Goal: Task Accomplishment & Management: Complete application form

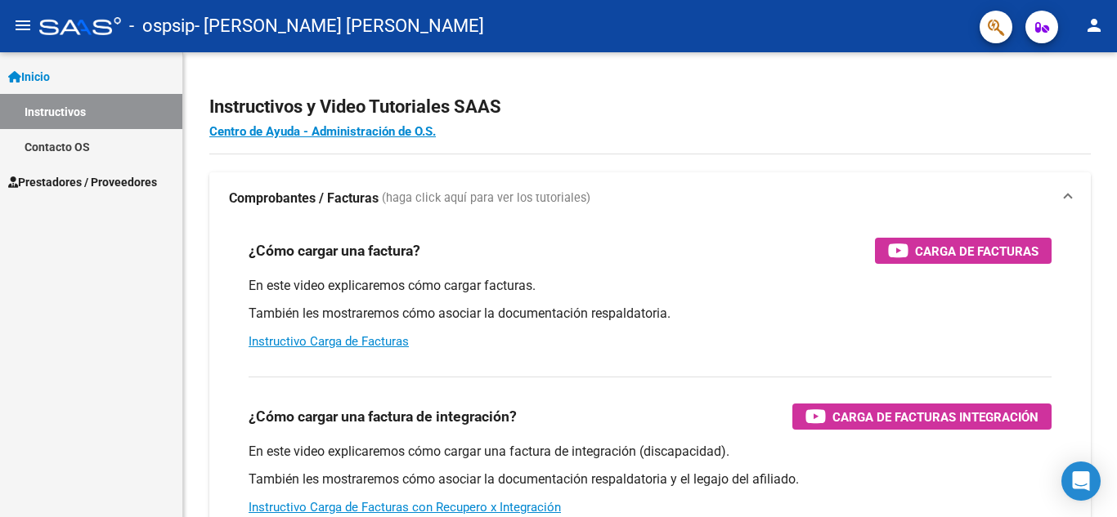
click at [88, 191] on link "Prestadores / Proveedores" at bounding box center [91, 181] width 182 height 35
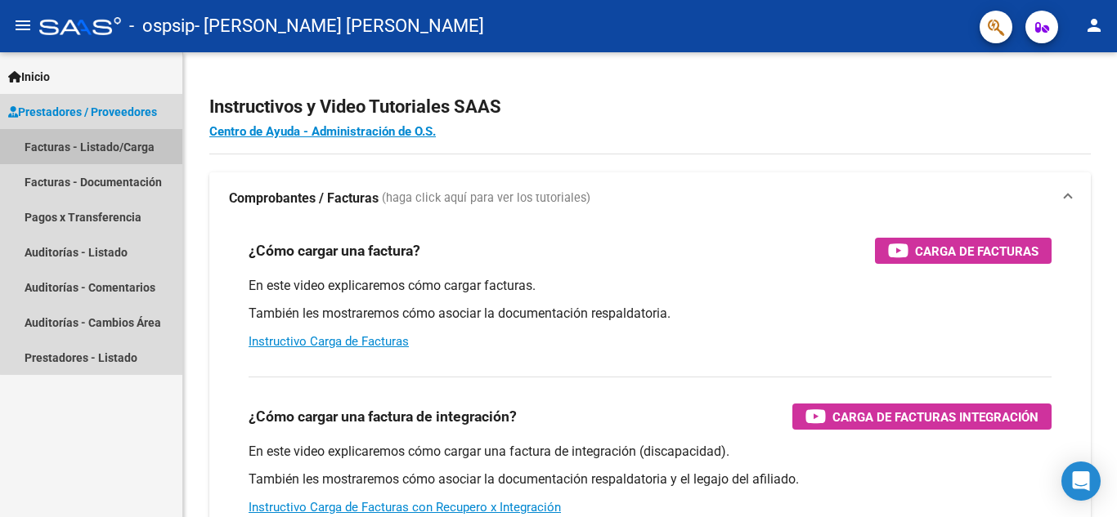
click at [107, 146] on link "Facturas - Listado/Carga" at bounding box center [91, 146] width 182 height 35
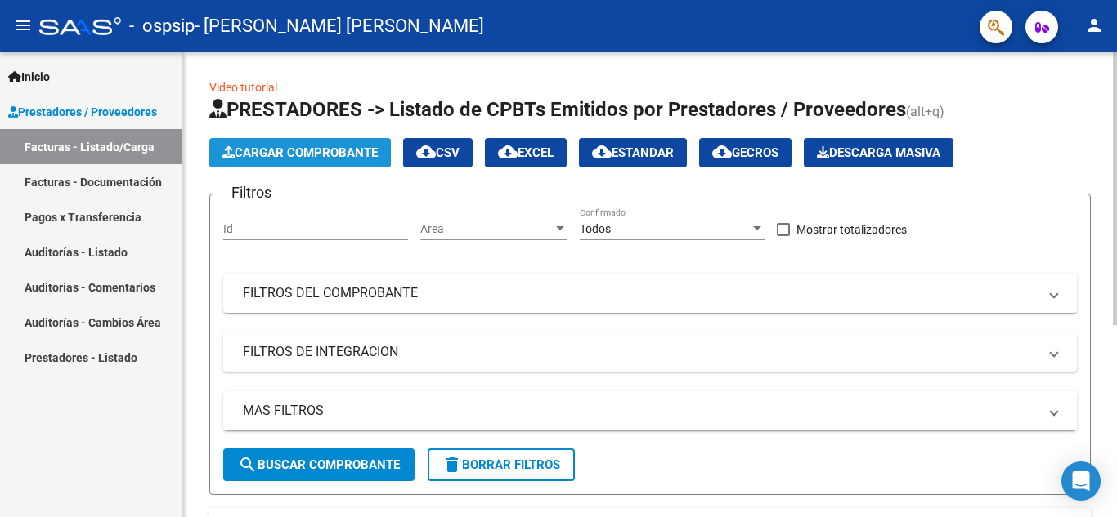
click at [330, 151] on span "Cargar Comprobante" at bounding box center [299, 152] width 155 height 15
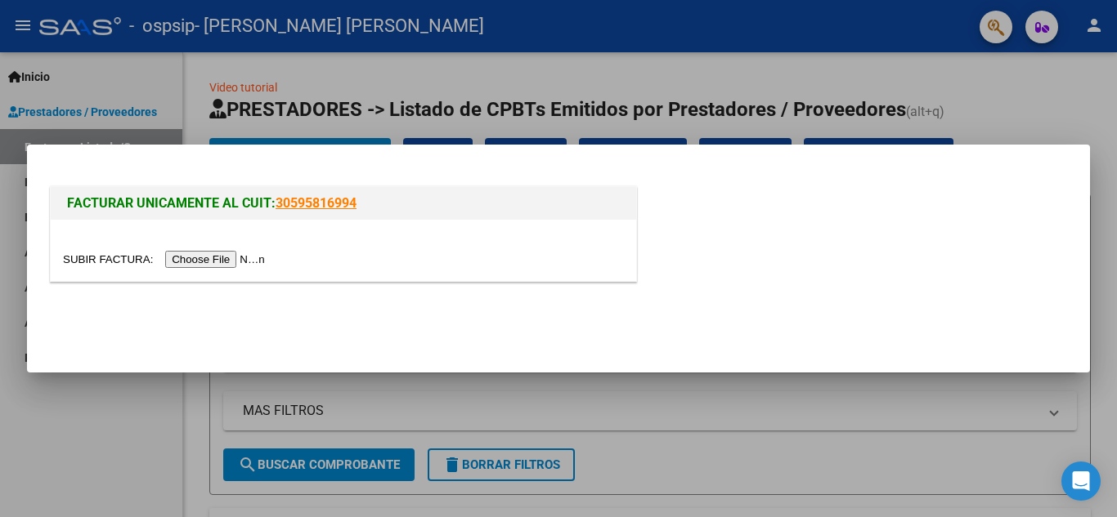
click at [244, 266] on input "file" at bounding box center [166, 259] width 207 height 17
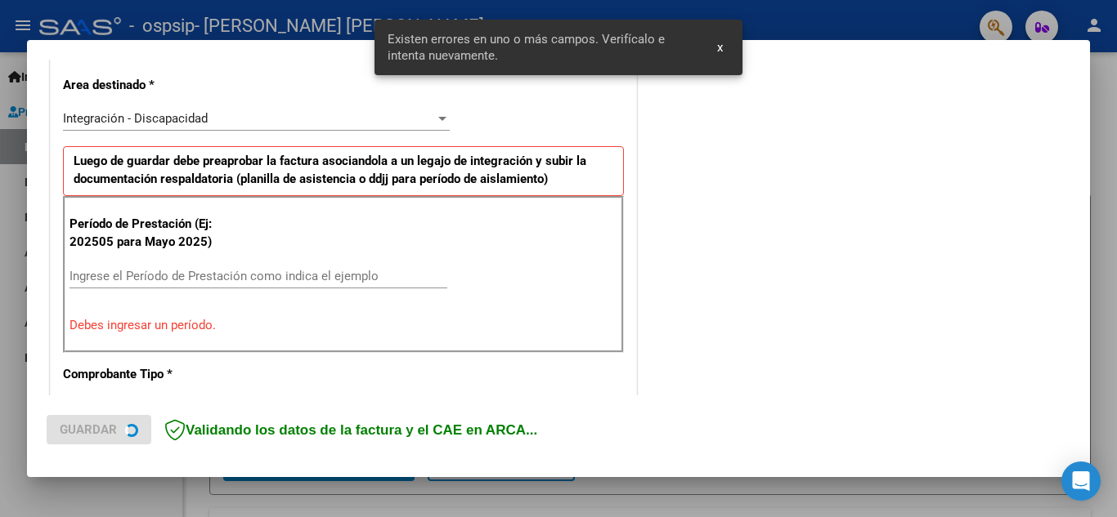
scroll to position [370, 0]
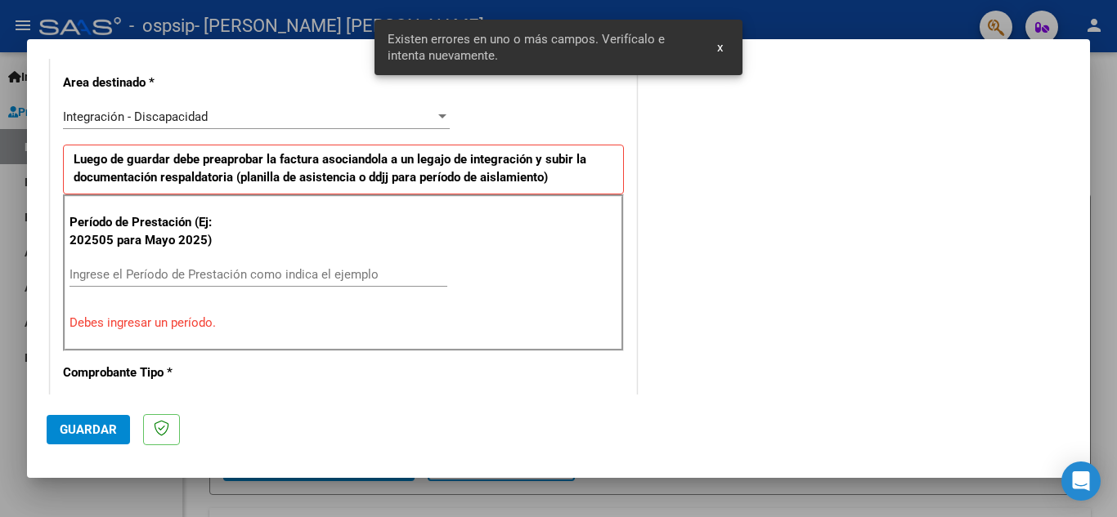
click at [169, 276] on input "Ingrese el Período de Prestación como indica el ejemplo" at bounding box center [258, 274] width 378 height 15
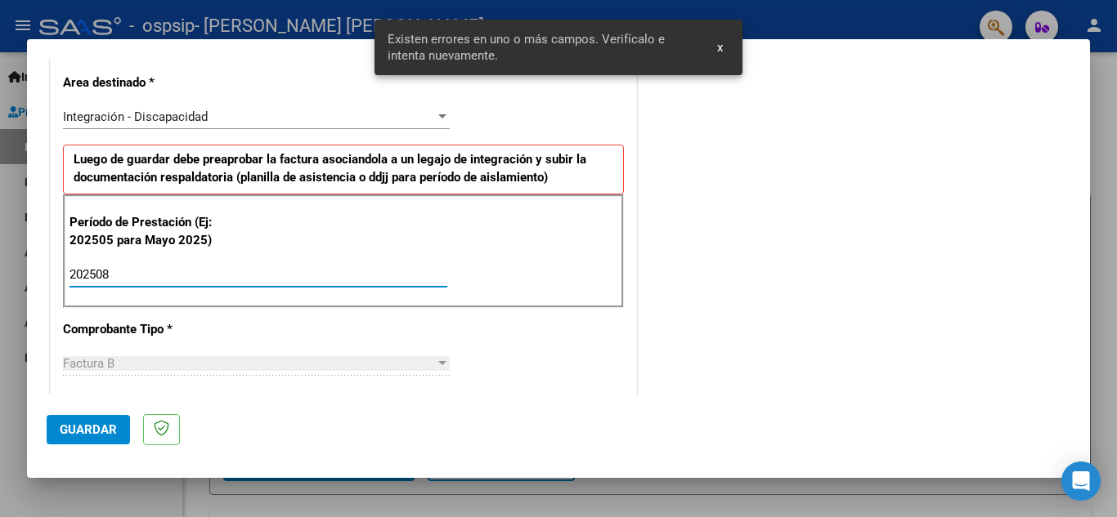
type input "202508"
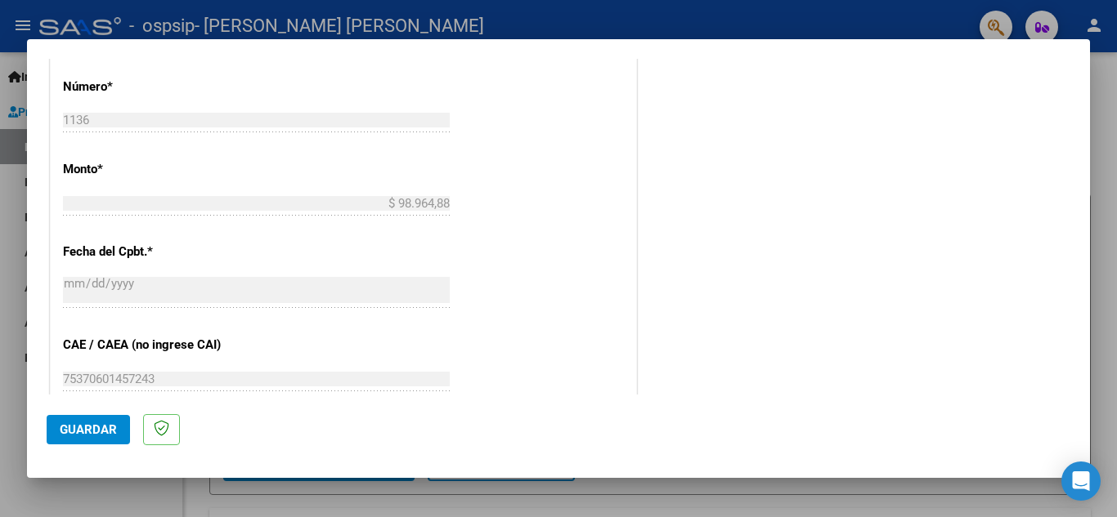
scroll to position [942, 0]
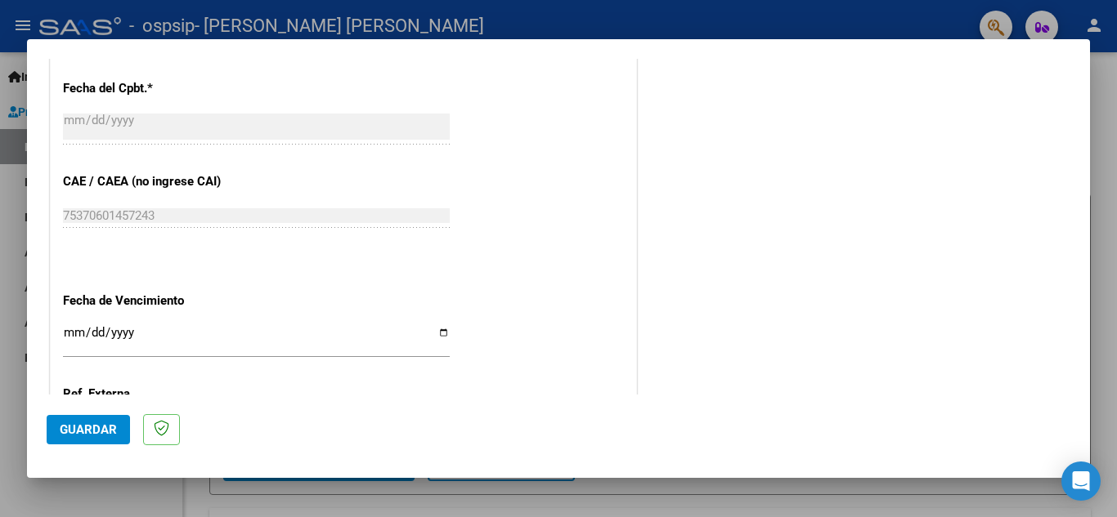
click at [437, 335] on input "Ingresar la fecha" at bounding box center [256, 339] width 387 height 26
type input "[DATE]"
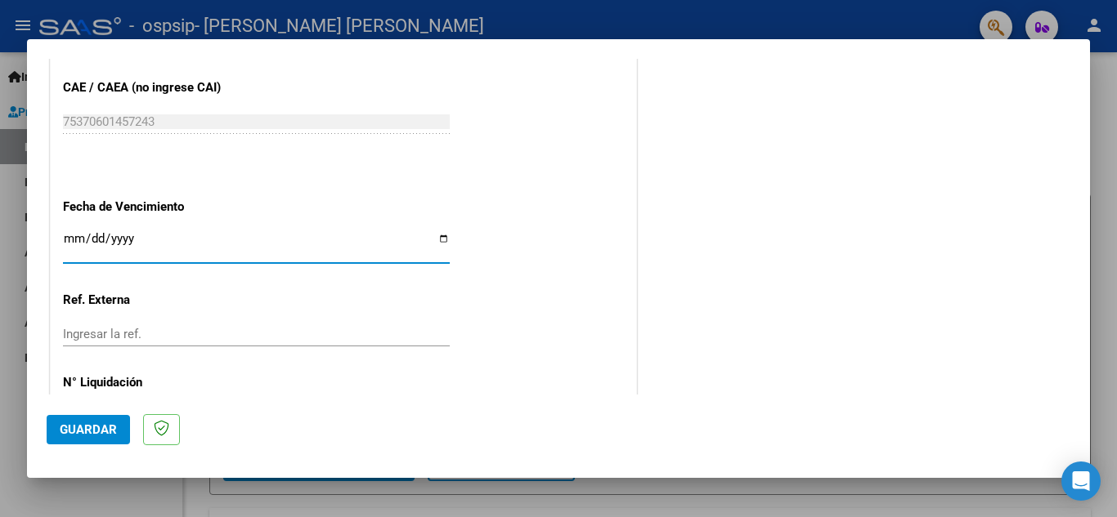
scroll to position [1103, 0]
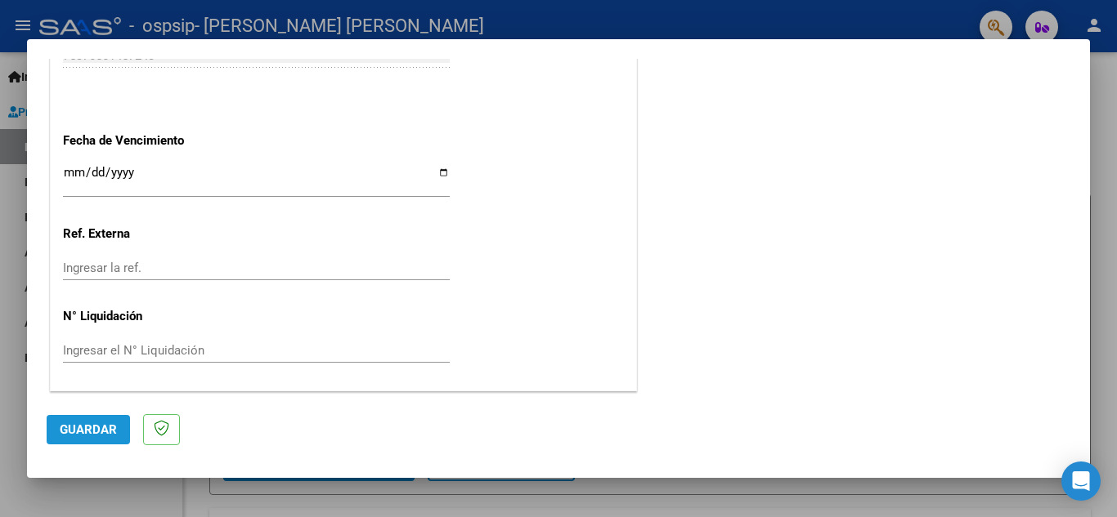
drag, startPoint x: 88, startPoint y: 423, endPoint x: 129, endPoint y: 406, distance: 44.3
click at [89, 423] on span "Guardar" at bounding box center [88, 430] width 57 height 15
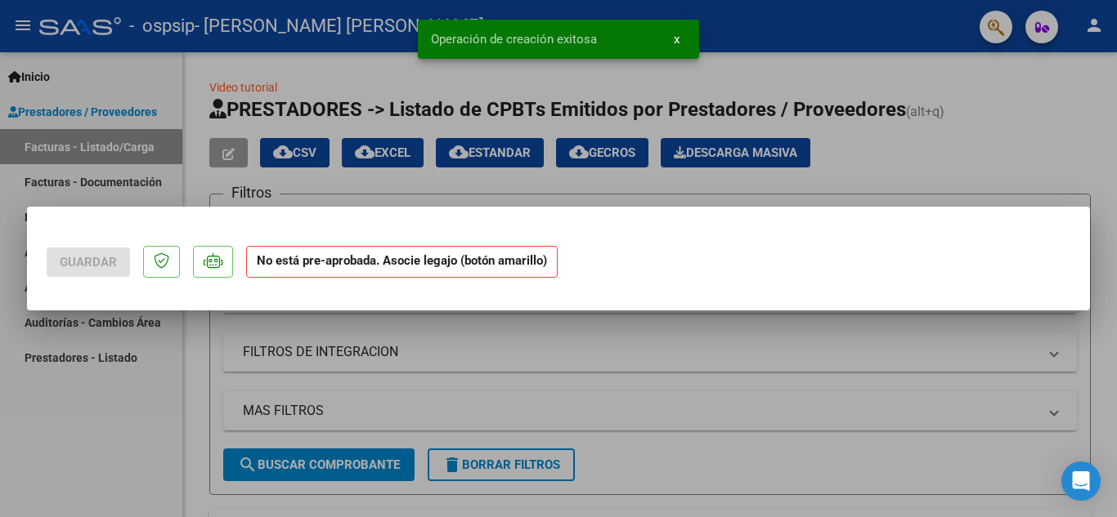
scroll to position [0, 0]
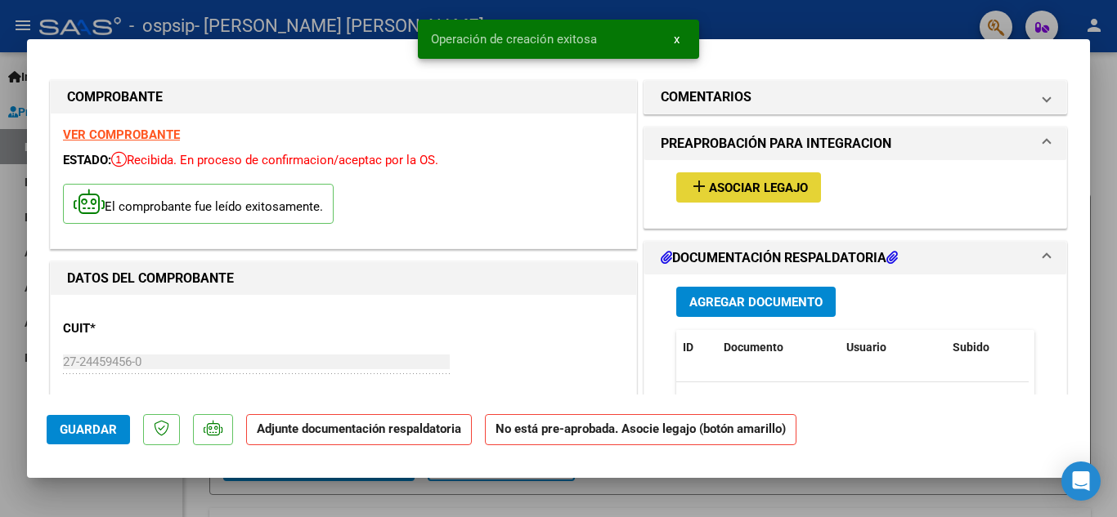
click at [718, 178] on button "add Asociar Legajo" at bounding box center [748, 187] width 145 height 30
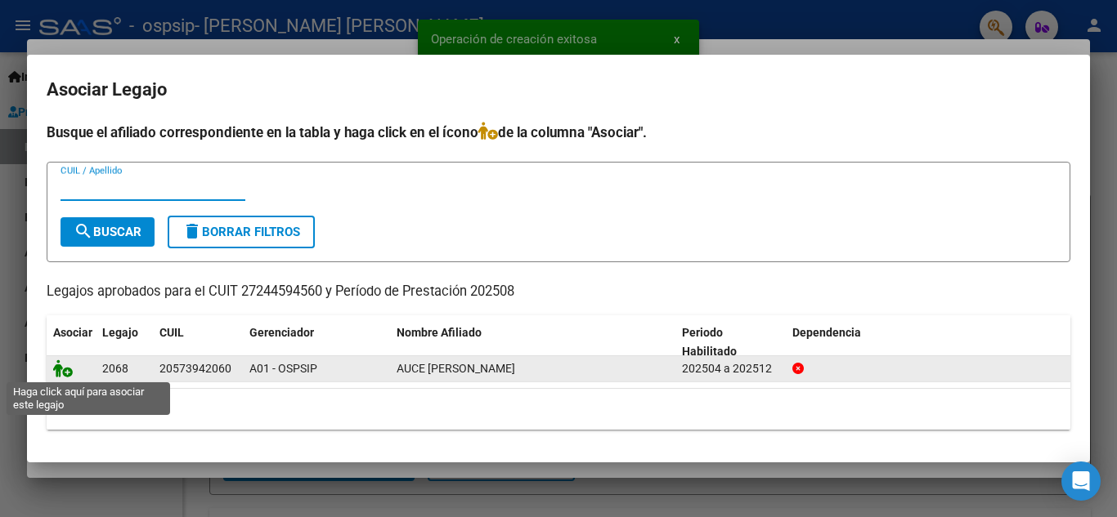
click at [60, 369] on icon at bounding box center [63, 369] width 20 height 18
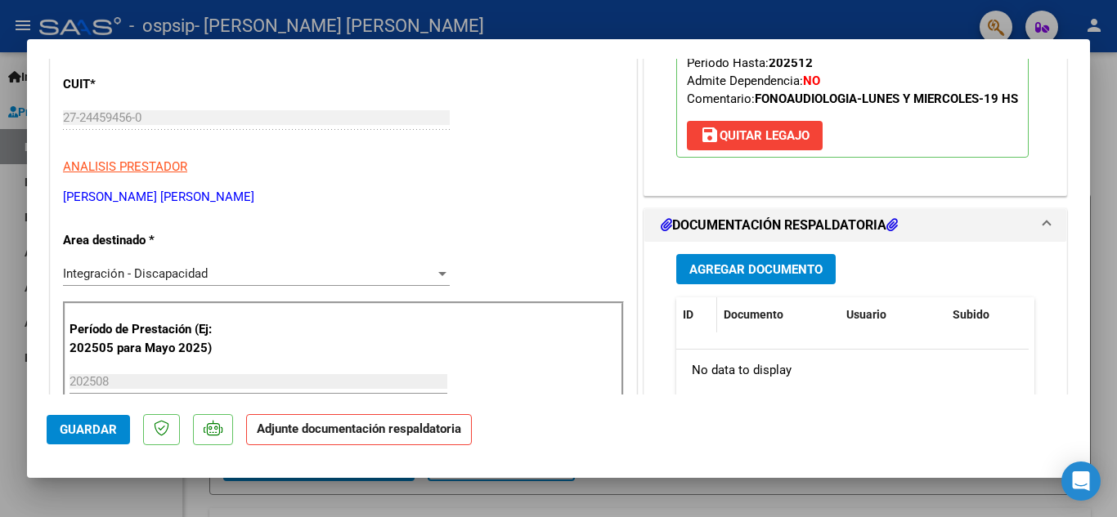
scroll to position [245, 0]
click at [721, 276] on span "Agregar Documento" at bounding box center [755, 269] width 133 height 15
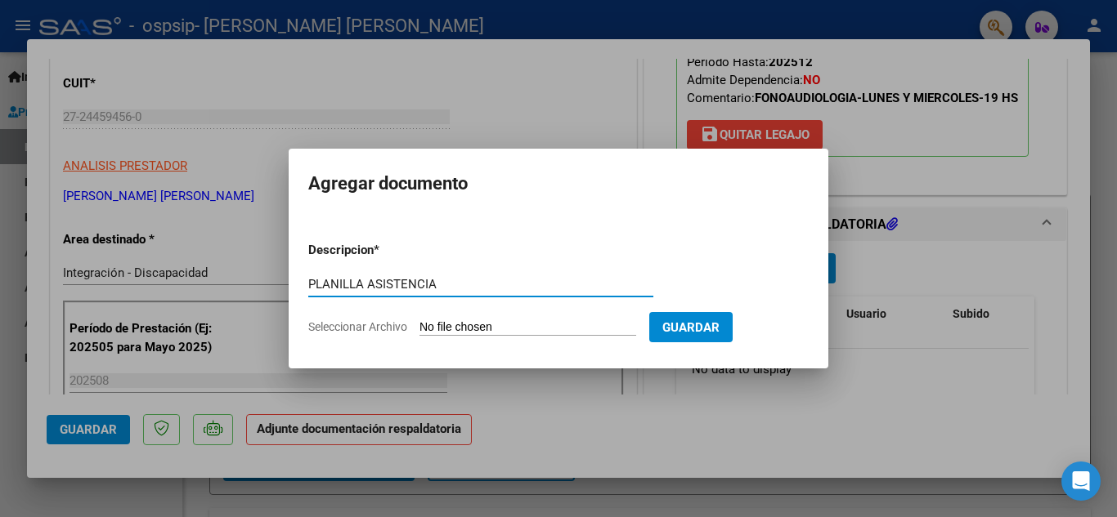
type input "PLANILLA ASISTENCIA"
click at [485, 325] on input "Seleccionar Archivo" at bounding box center [527, 328] width 217 height 16
click at [522, 322] on input "Seleccionar Archivo" at bounding box center [527, 328] width 217 height 16
type input "C:\fakepath\AUCE MILO PLANILLA AGOSTO.pdf"
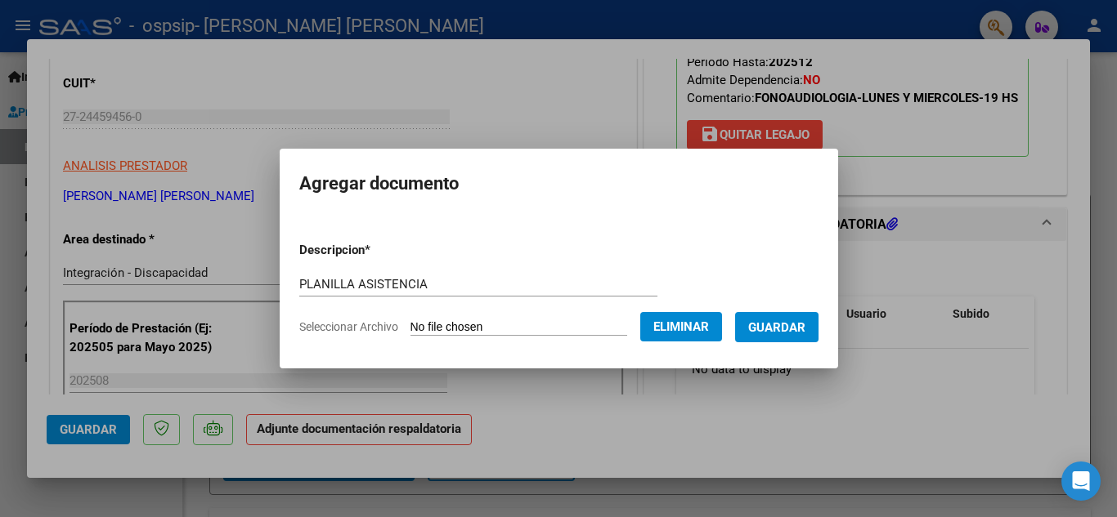
click at [785, 333] on span "Guardar" at bounding box center [776, 327] width 57 height 15
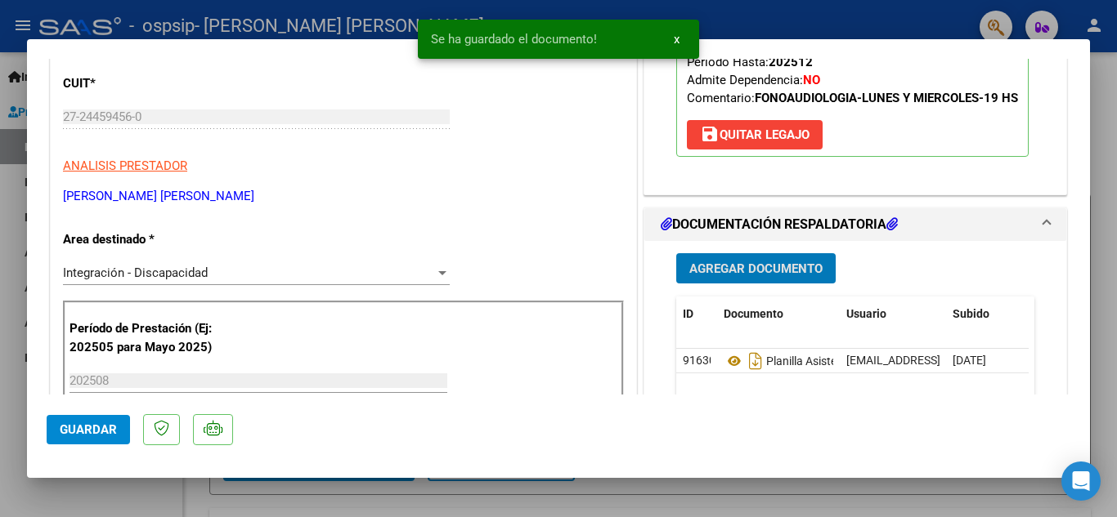
drag, startPoint x: 92, startPoint y: 428, endPoint x: 165, endPoint y: 423, distance: 73.7
click at [91, 428] on span "Guardar" at bounding box center [88, 430] width 57 height 15
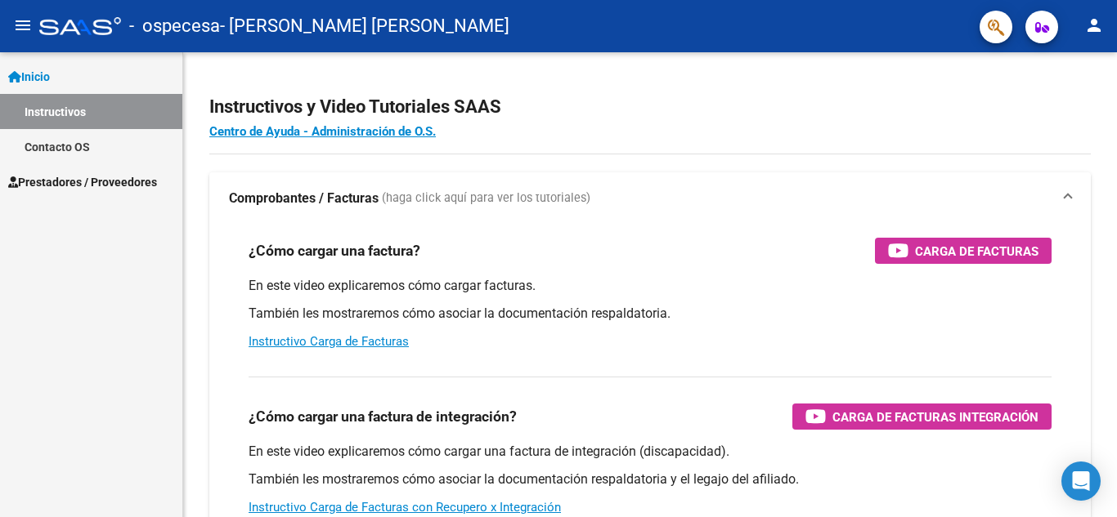
click at [71, 173] on span "Prestadores / Proveedores" at bounding box center [82, 182] width 149 height 18
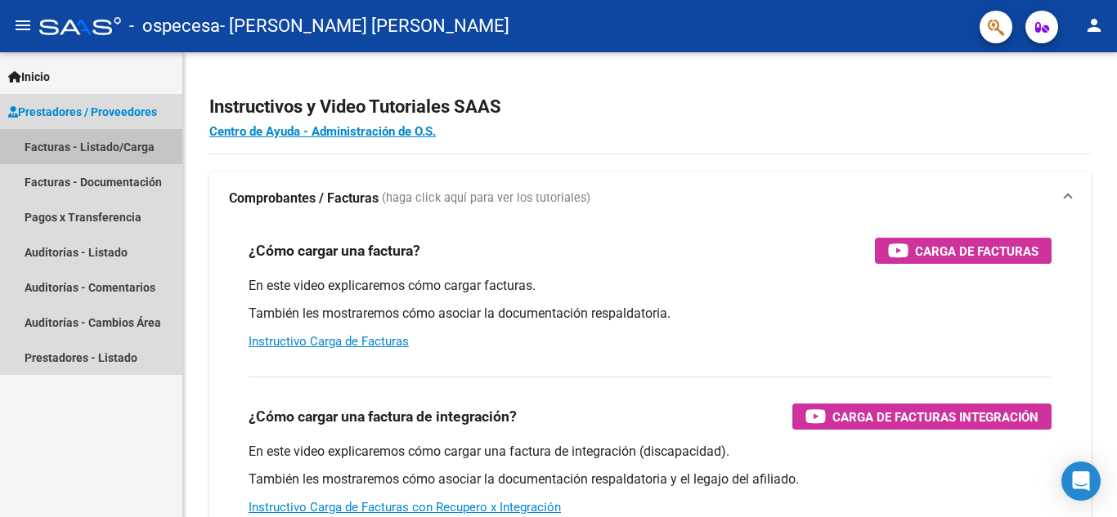
click at [81, 147] on link "Facturas - Listado/Carga" at bounding box center [91, 146] width 182 height 35
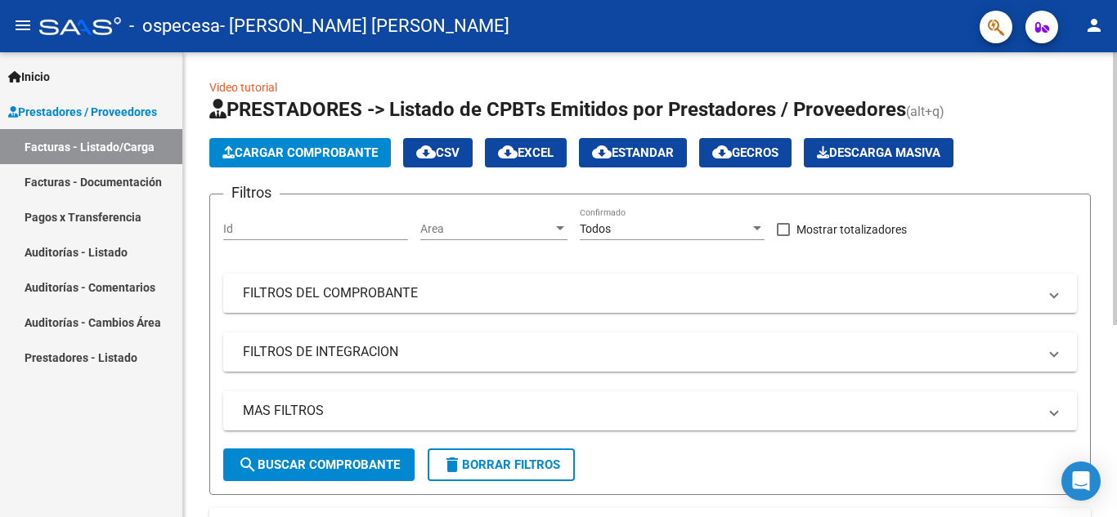
click at [283, 151] on span "Cargar Comprobante" at bounding box center [299, 152] width 155 height 15
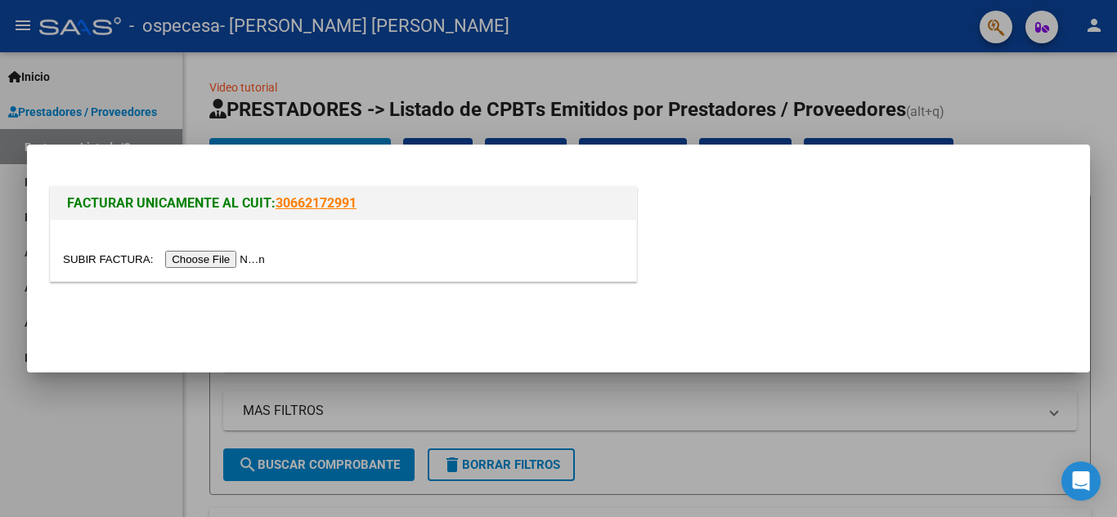
click at [217, 256] on input "file" at bounding box center [166, 259] width 207 height 17
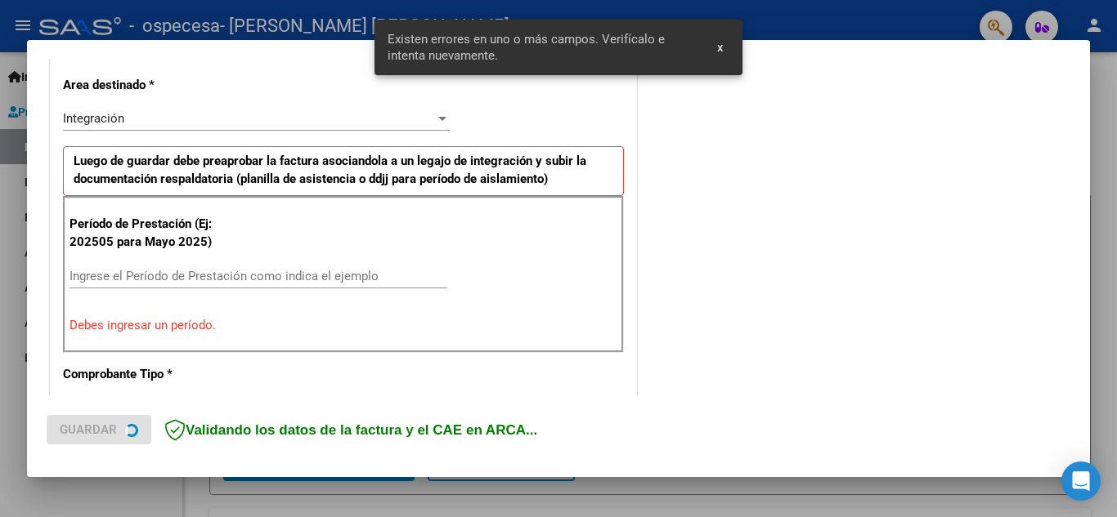
scroll to position [370, 0]
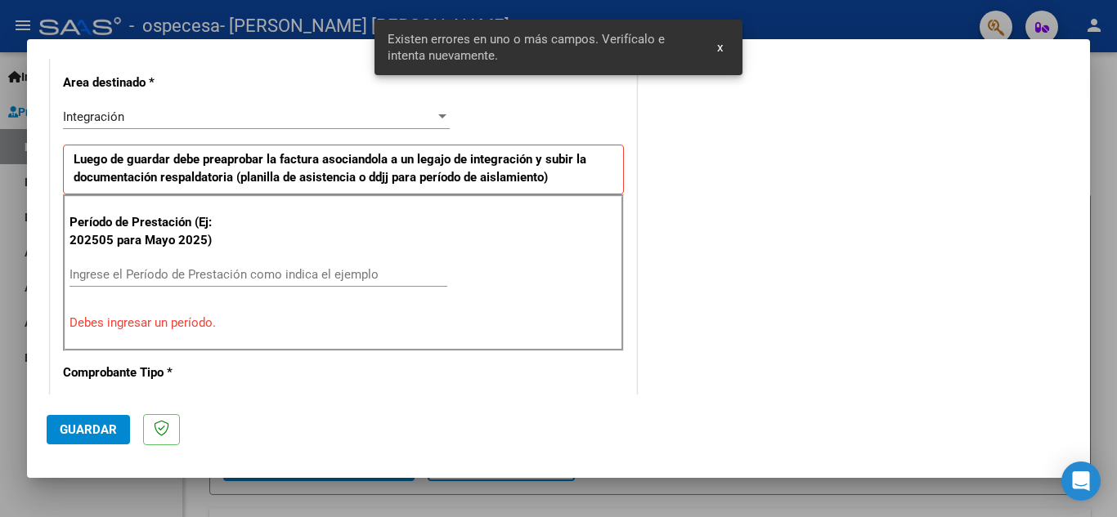
click at [256, 286] on div "Ingrese el Período de Prestación como indica el ejemplo" at bounding box center [258, 274] width 378 height 25
click at [262, 278] on input "Ingrese el Período de Prestación como indica el ejemplo" at bounding box center [258, 274] width 378 height 15
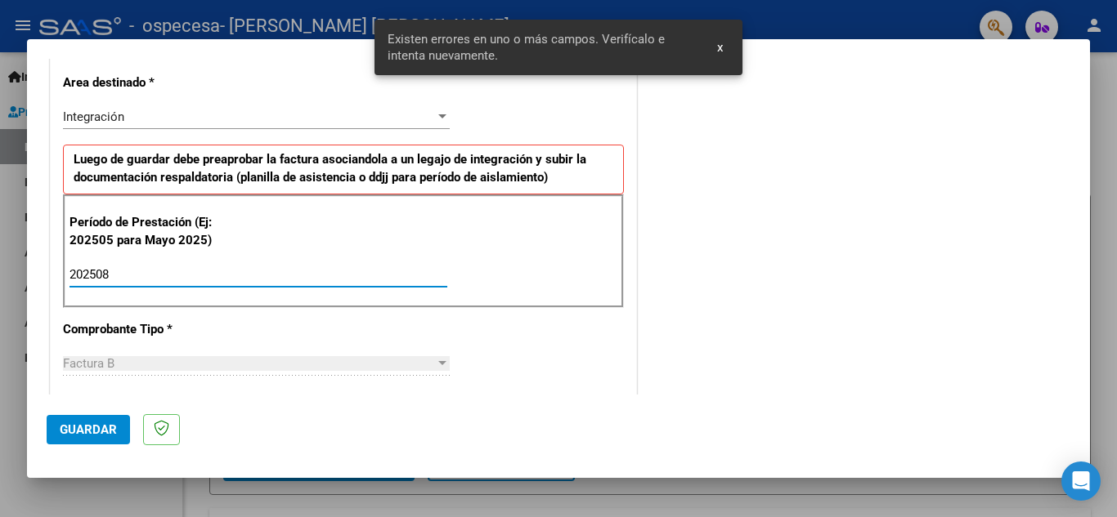
type input "202508"
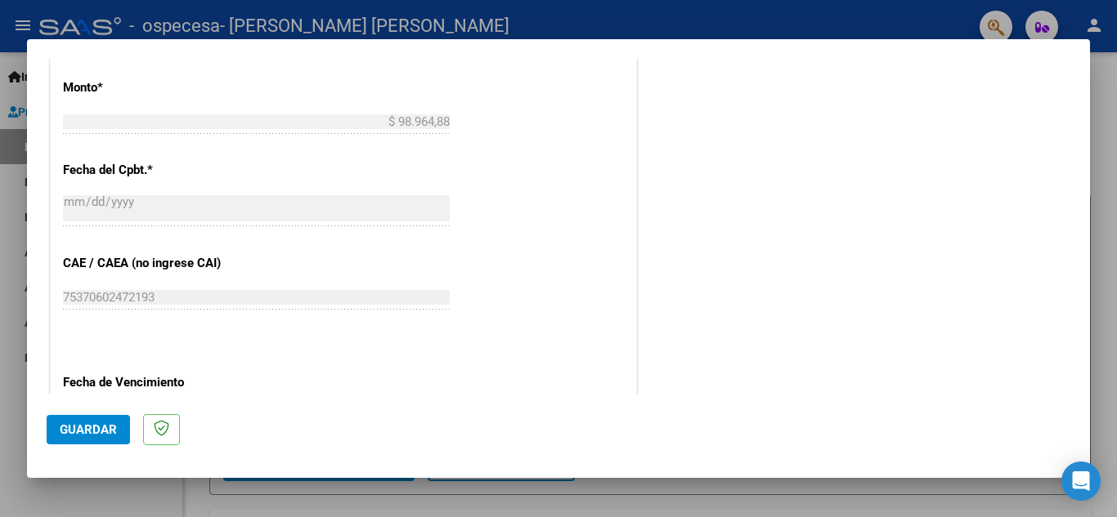
scroll to position [1024, 0]
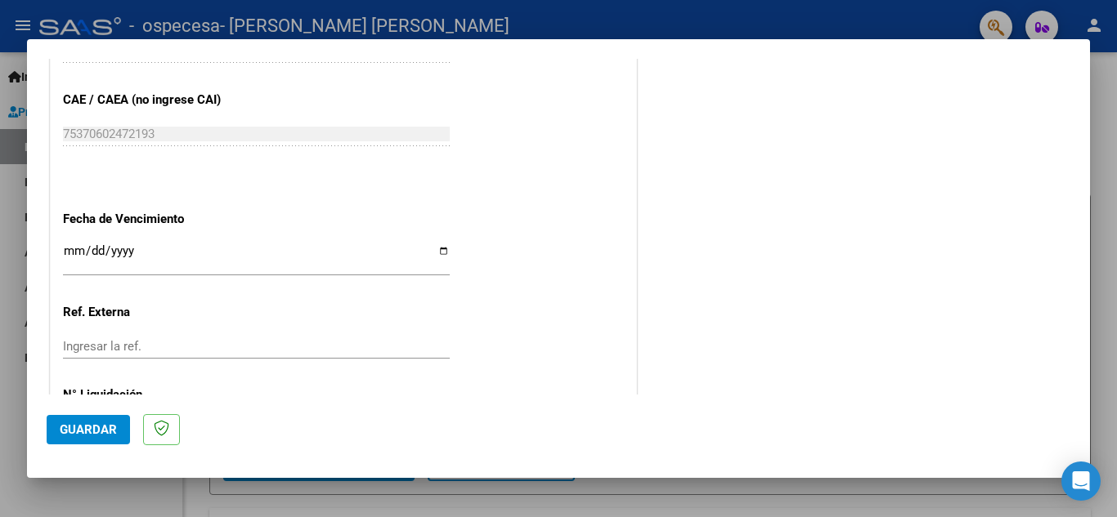
click at [439, 253] on input "Ingresar la fecha" at bounding box center [256, 257] width 387 height 26
type input "[DATE]"
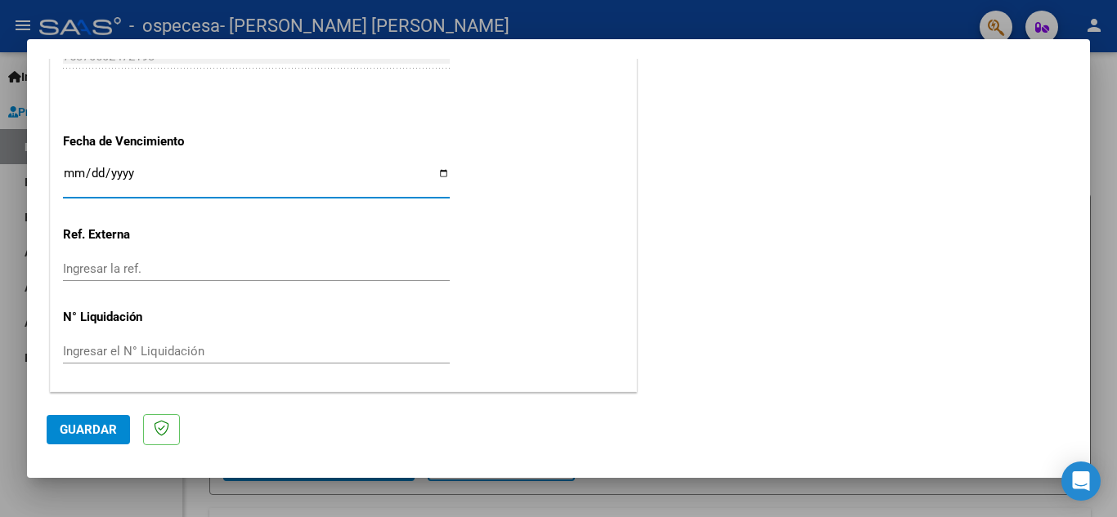
scroll to position [1103, 0]
click at [87, 432] on span "Guardar" at bounding box center [88, 430] width 57 height 15
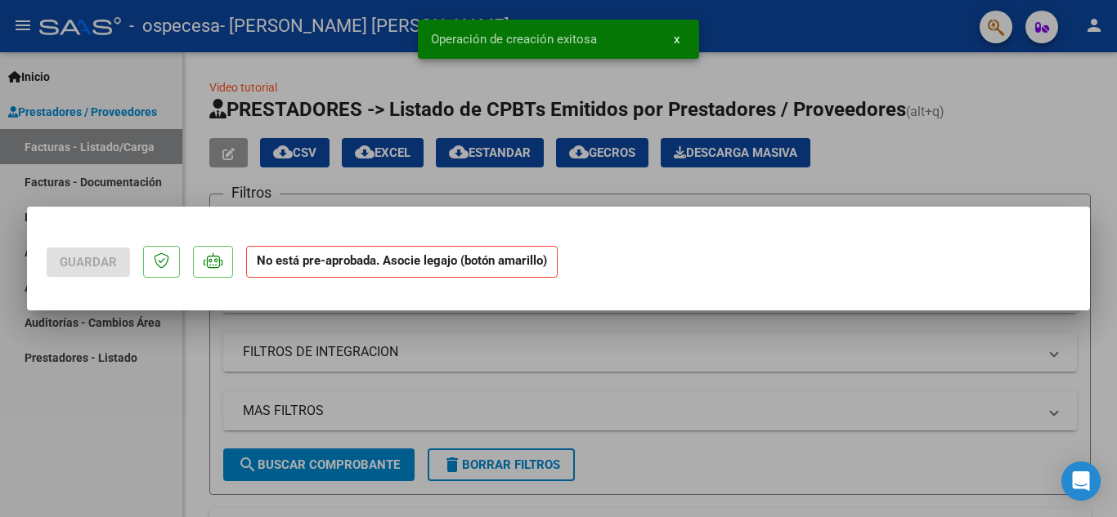
scroll to position [0, 0]
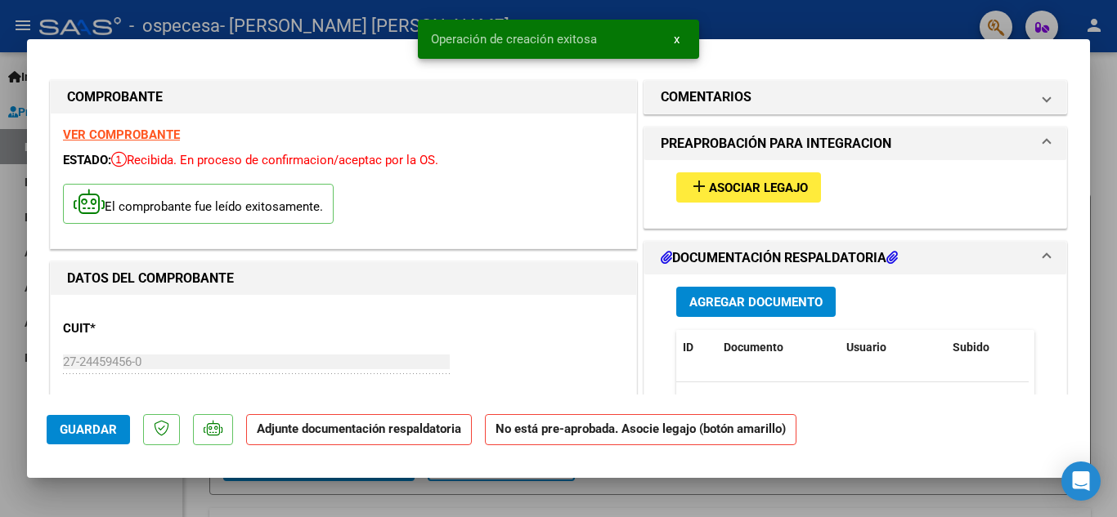
click at [720, 196] on button "add Asociar Legajo" at bounding box center [748, 187] width 145 height 30
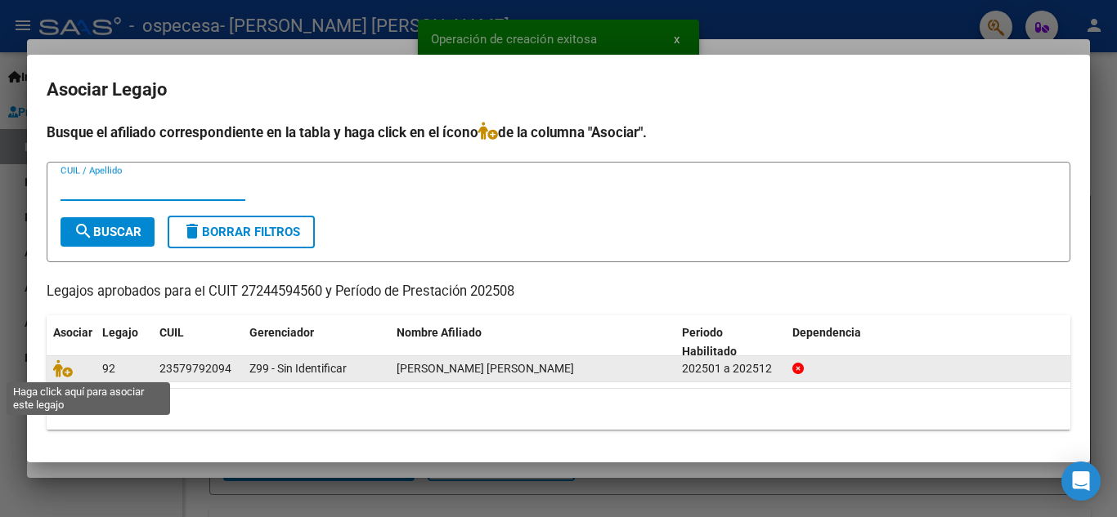
drag, startPoint x: 66, startPoint y: 370, endPoint x: 92, endPoint y: 376, distance: 26.0
click at [66, 369] on icon at bounding box center [63, 369] width 20 height 18
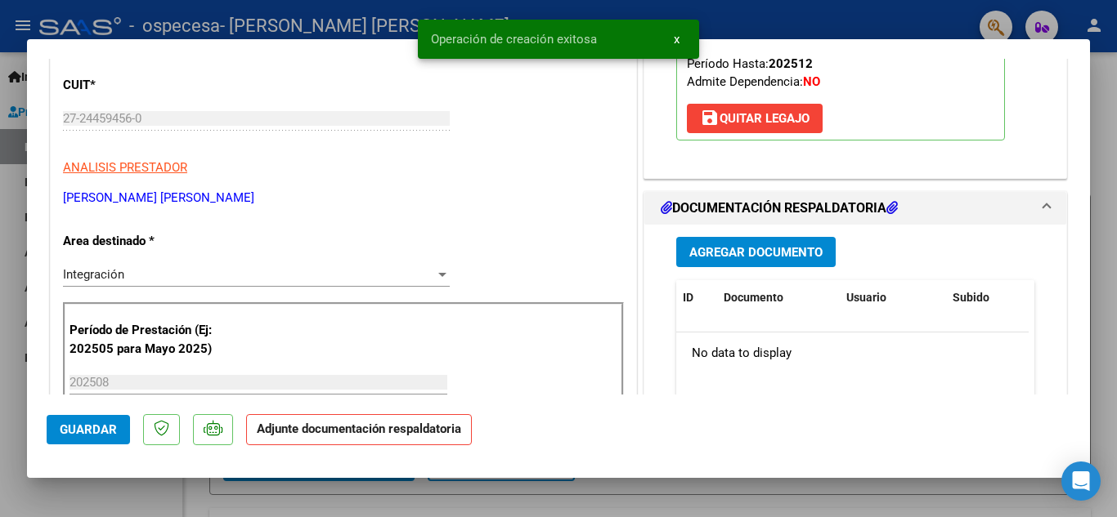
scroll to position [245, 0]
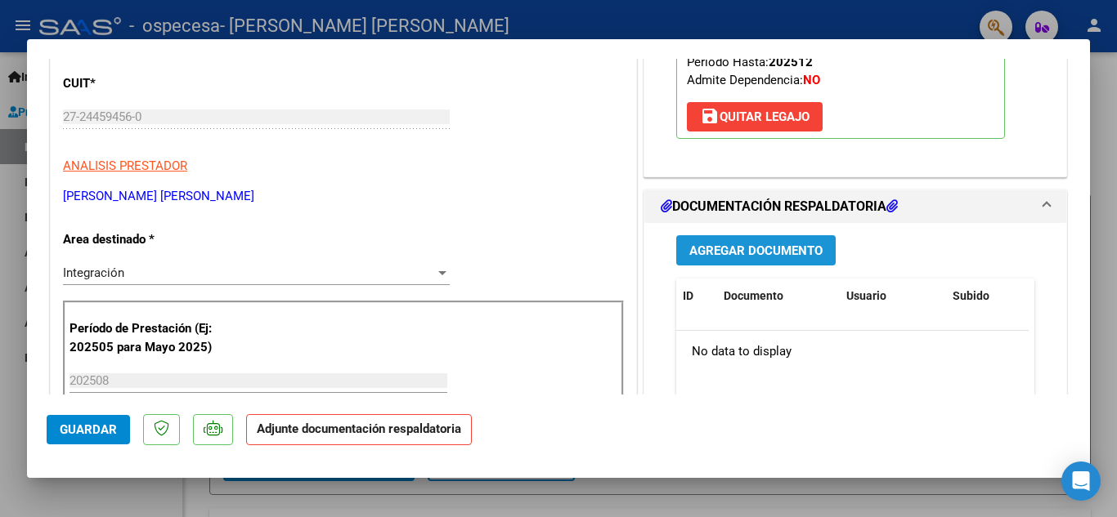
click at [727, 250] on span "Agregar Documento" at bounding box center [755, 251] width 133 height 15
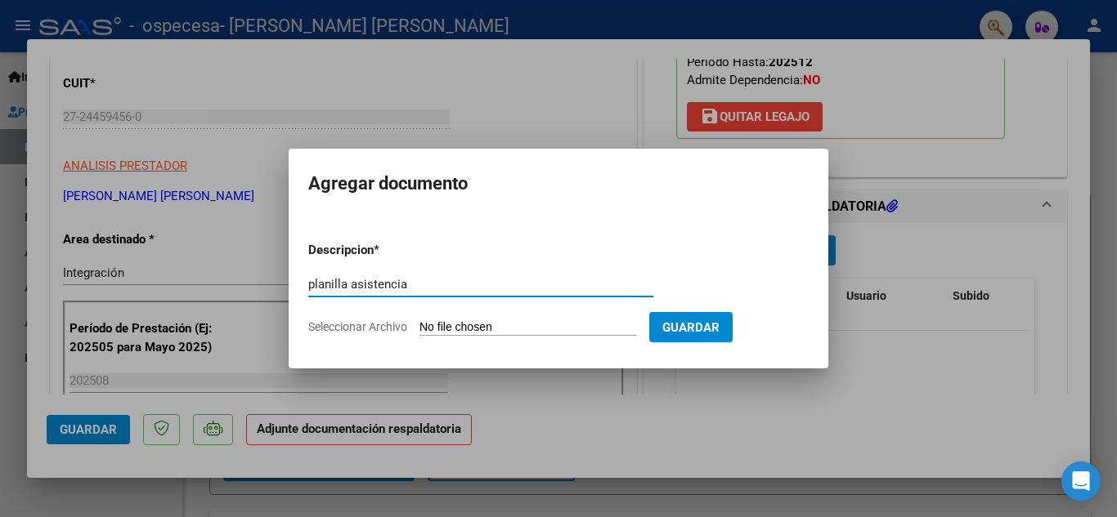
type input "planilla asistencia"
click at [451, 320] on input "Seleccionar Archivo" at bounding box center [527, 328] width 217 height 16
type input "C:\fakepath\ZUCCHI GIANNA PLANILLA AGOSTO.pdf"
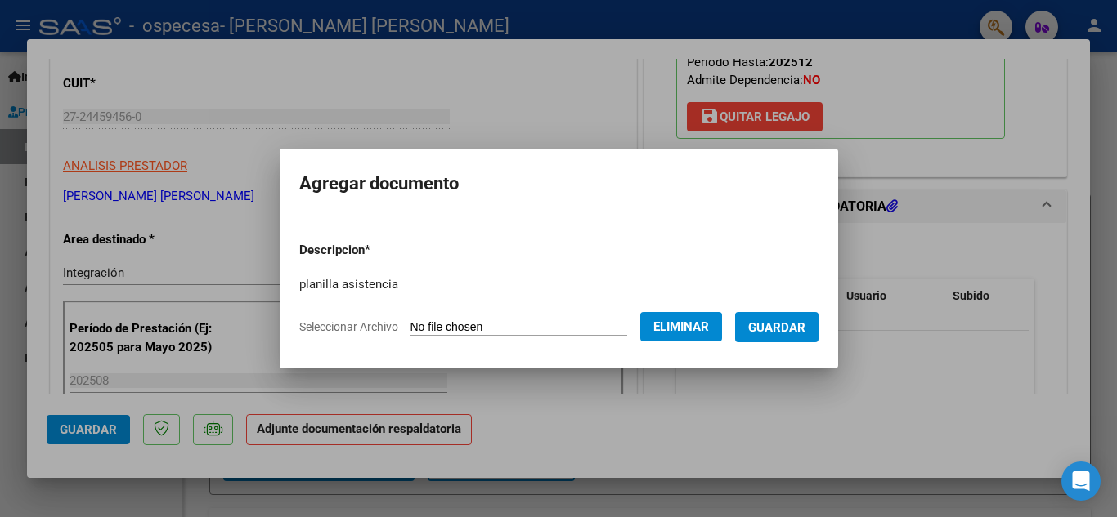
click at [779, 320] on span "Guardar" at bounding box center [776, 327] width 57 height 15
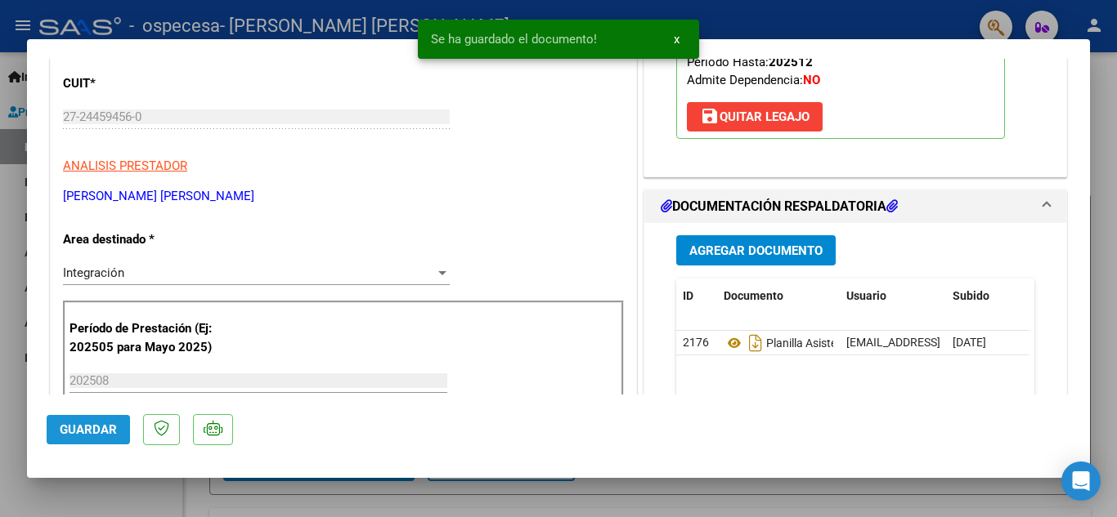
click at [98, 430] on span "Guardar" at bounding box center [88, 430] width 57 height 15
